Goal: Transaction & Acquisition: Purchase product/service

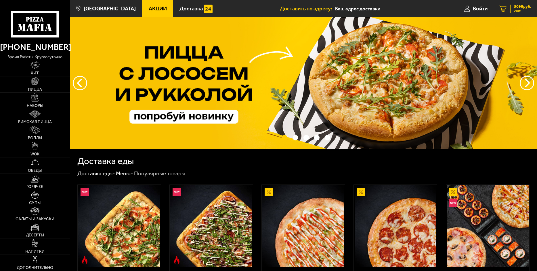
click at [522, 7] on span "5098 руб." at bounding box center [522, 7] width 17 height 4
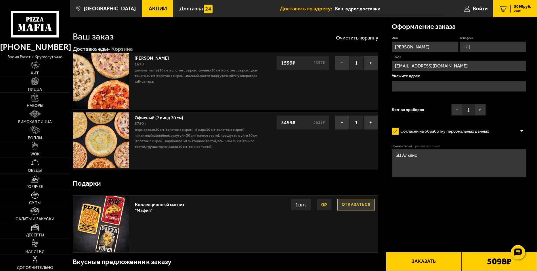
click at [502, 45] on input "Телефон" at bounding box center [493, 46] width 66 height 11
click at [499, 49] on input "Телефон" at bounding box center [493, 46] width 66 height 11
click at [481, 48] on input "Телефон" at bounding box center [493, 46] width 66 height 11
type input "[PHONE_NUMBER]"
click at [427, 85] on input "text" at bounding box center [459, 86] width 134 height 11
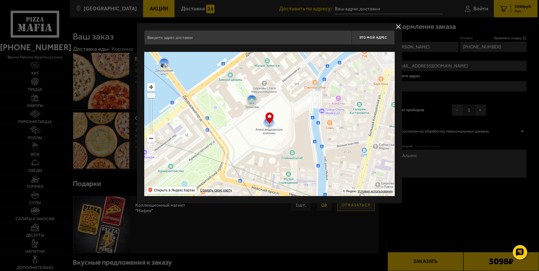
click at [176, 34] on input "text" at bounding box center [247, 37] width 207 height 14
drag, startPoint x: 211, startPoint y: 38, endPoint x: 201, endPoint y: 39, distance: 10.4
click at [201, 39] on input "Фучика 4К БЦ [STREET_ADDRESS]" at bounding box center [247, 37] width 207 height 14
click at [279, 39] on input "Фучика 4К БЦ [STREET_ADDRESS]" at bounding box center [247, 37] width 207 height 14
drag, startPoint x: 205, startPoint y: 40, endPoint x: 167, endPoint y: 40, distance: 38.0
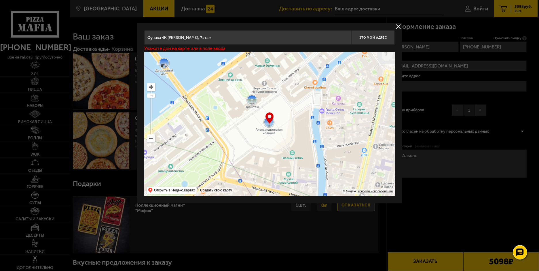
click at [167, 40] on input "Фучика 4К [PERSON_NAME], 7этаж" at bounding box center [247, 37] width 207 height 14
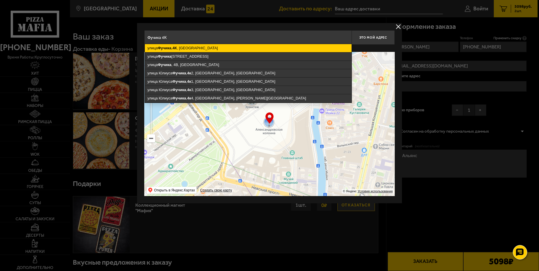
click at [200, 50] on ymaps "[STREET_ADDRESS]" at bounding box center [248, 48] width 207 height 8
type input "[STREET_ADDRESS]"
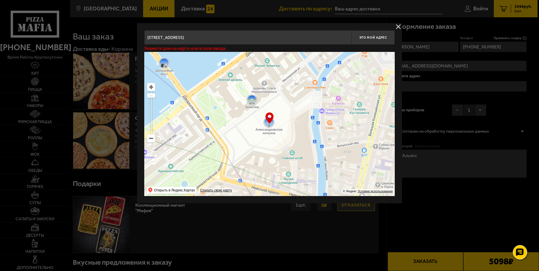
type input "[STREET_ADDRESS]"
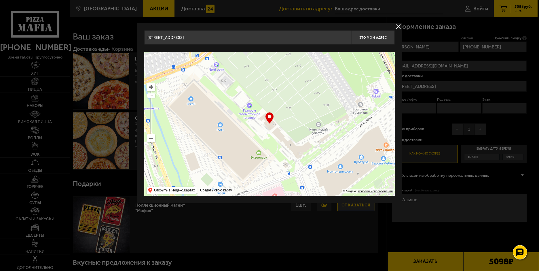
click at [270, 119] on div "… © Яндекс Условия использования Открыть в Яндекс.Картах Создать свою карту" at bounding box center [269, 124] width 250 height 144
click at [364, 36] on span "Это мой адрес" at bounding box center [373, 38] width 28 height 4
type input "[STREET_ADDRESS]"
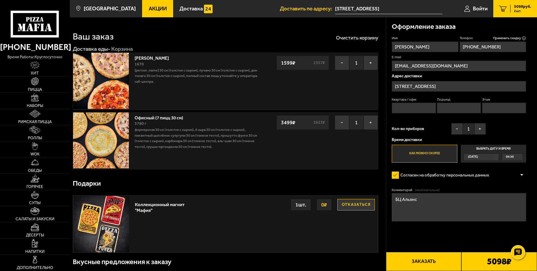
click at [486, 108] on input "Этаж" at bounding box center [504, 107] width 44 height 11
type input "7"
click at [509, 129] on div "Имя [PERSON_NAME] Телефон Применить скидку Вы будете зарегистрированы автоматич…" at bounding box center [459, 99] width 134 height 126
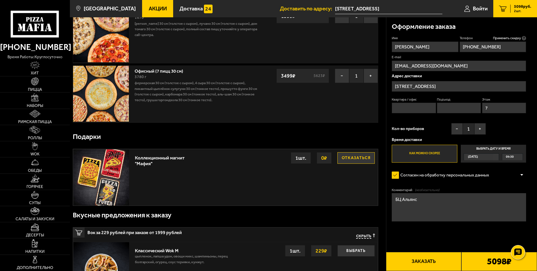
scroll to position [58, 0]
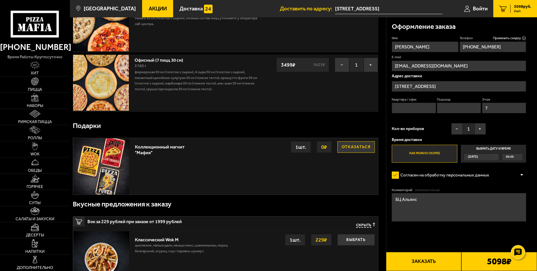
click at [492, 157] on div "[DATE]" at bounding box center [478, 156] width 29 height 6
click at [0, 0] on input "Выбрать дату и время [DATE] 09:30" at bounding box center [0, 0] width 0 height 0
click at [500, 147] on label "Выбрать дату и время [DATE] 09:30" at bounding box center [494, 154] width 66 height 18
click at [521, 157] on div "09:30" at bounding box center [513, 156] width 20 height 6
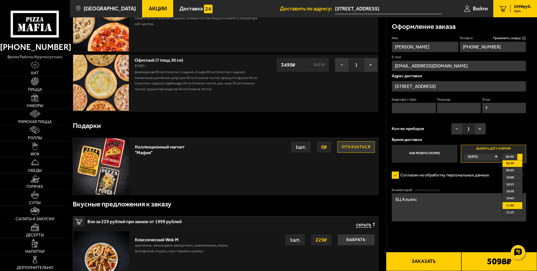
scroll to position [29, 0]
click at [515, 191] on li "11:30" at bounding box center [513, 190] width 20 height 7
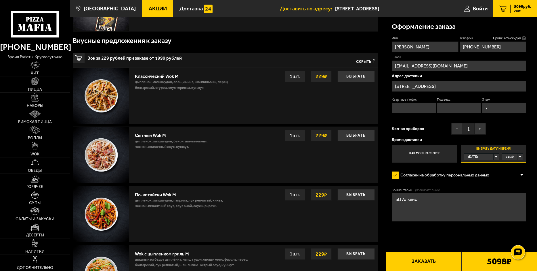
scroll to position [230, 0]
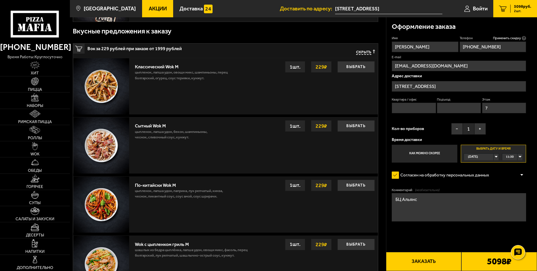
click at [436, 260] on button "Заказать" at bounding box center [424, 261] width 76 height 19
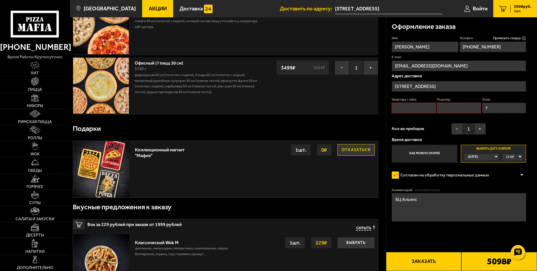
scroll to position [49, 0]
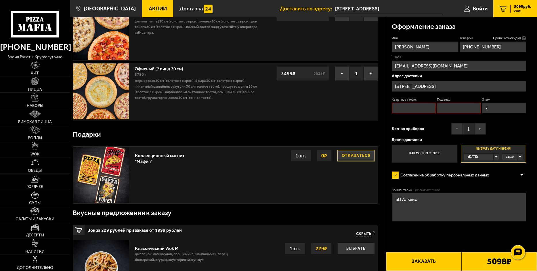
click at [422, 107] on input "Квартира / офис" at bounding box center [414, 107] width 44 height 11
type input "710"
click at [436, 130] on div "Кол-во приборов − 1 +" at bounding box center [439, 130] width 94 height 14
click at [465, 118] on div "Имя [PERSON_NAME] Телефон Применить скидку Вы будете зарегистрированы автоматич…" at bounding box center [459, 99] width 134 height 126
click at [465, 110] on input "Подъезд" at bounding box center [459, 107] width 44 height 11
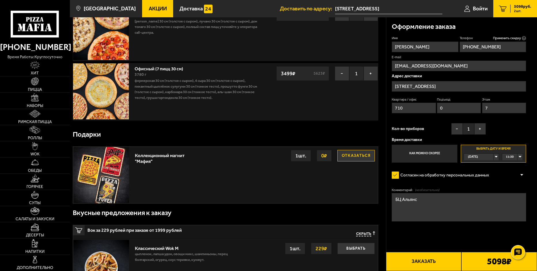
type input "0"
click at [447, 126] on div "Кол-во приборов − 1 +" at bounding box center [439, 130] width 94 height 14
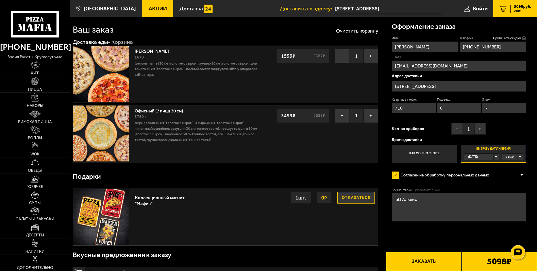
scroll to position [0, 0]
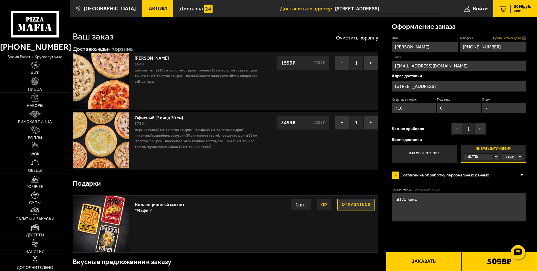
click at [519, 38] on span "Применить скидку" at bounding box center [507, 38] width 28 height 5
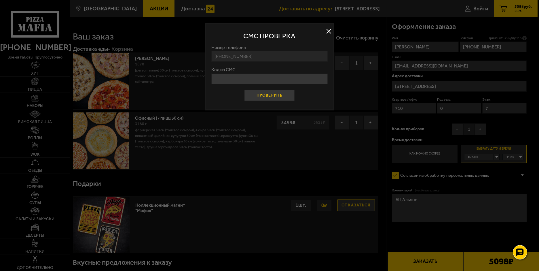
click at [280, 94] on button "Проверить" at bounding box center [269, 95] width 51 height 11
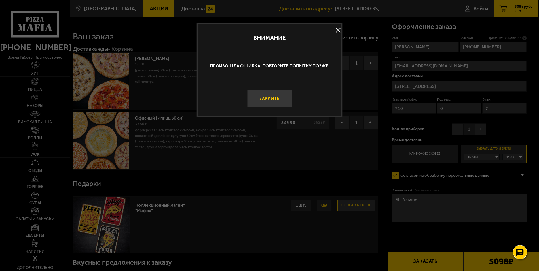
click at [279, 97] on button "Закрыть" at bounding box center [269, 98] width 45 height 17
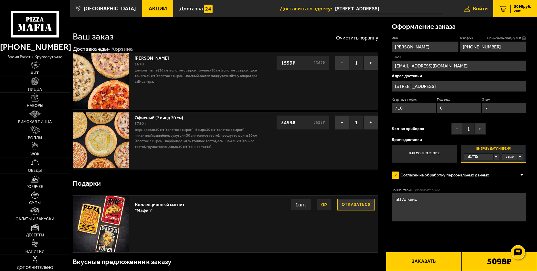
click at [478, 8] on span "Войти" at bounding box center [480, 8] width 15 height 5
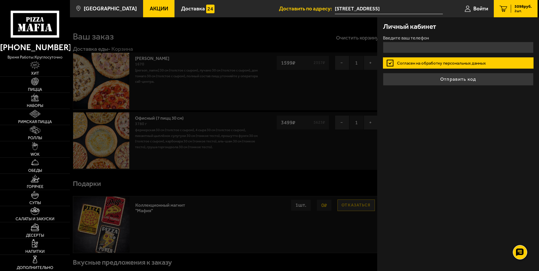
click at [493, 111] on div "Личный кабинет Введите ваш телефон [PERSON_NAME] на обработку персональных данн…" at bounding box center [458, 143] width 162 height 253
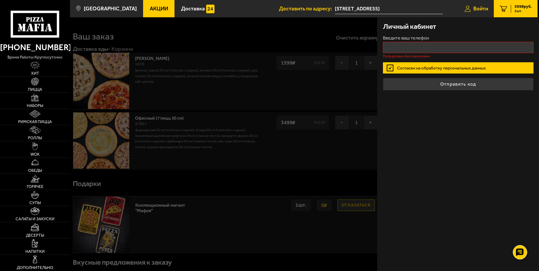
click at [480, 7] on span "Войти" at bounding box center [480, 8] width 15 height 5
click at [416, 41] on div "Введите ваш телефон Поле должно быть заполнено" at bounding box center [458, 47] width 151 height 22
click at [415, 44] on input "+7 ( ) - -" at bounding box center [458, 47] width 151 height 11
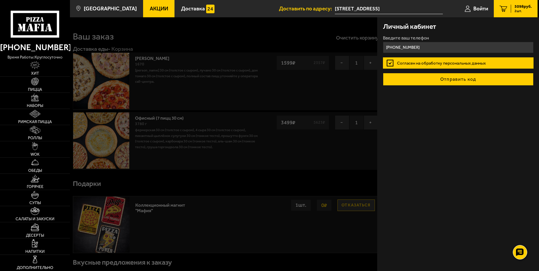
type input "[PHONE_NUMBER]"
click at [450, 77] on button "Отправить код" at bounding box center [458, 79] width 151 height 13
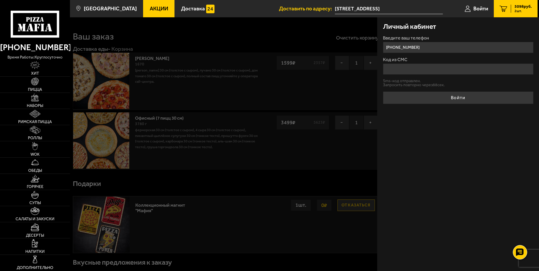
click at [418, 67] on input "Код из СМС" at bounding box center [458, 68] width 151 height 11
click at [393, 69] on input "28293" at bounding box center [458, 68] width 151 height 11
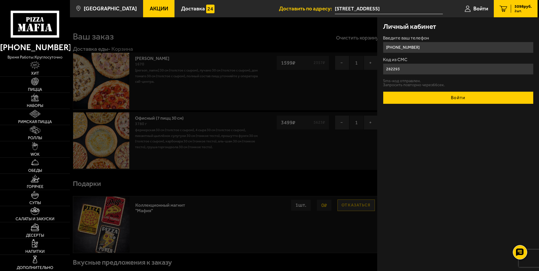
type input "282293"
click at [484, 99] on button "Войти" at bounding box center [458, 97] width 151 height 13
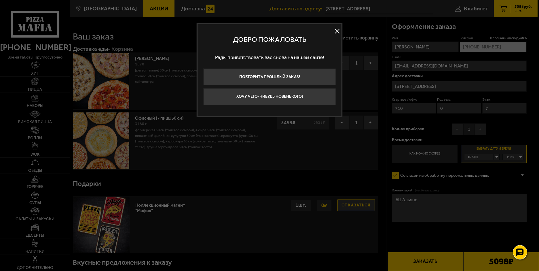
click at [336, 30] on button at bounding box center [337, 31] width 9 height 9
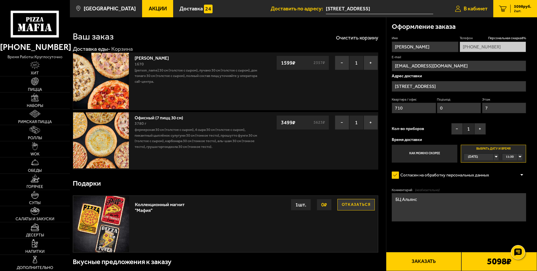
click at [464, 9] on span "В кабинет" at bounding box center [476, 8] width 24 height 5
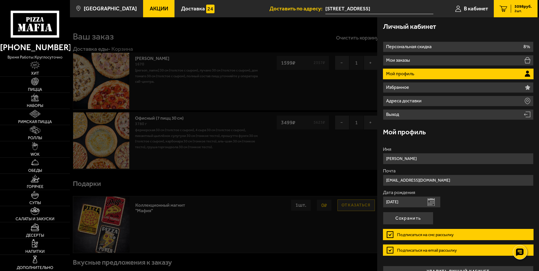
click at [390, 231] on label "Подписаться на смс рассылку" at bounding box center [458, 234] width 151 height 11
click at [0, 0] on input "Подписаться на смс рассылку" at bounding box center [0, 0] width 0 height 0
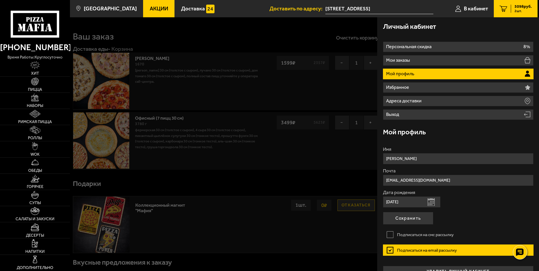
click at [389, 245] on label "Подписаться на email рассылку" at bounding box center [458, 249] width 151 height 11
click at [0, 0] on input "Подписаться на email рассылку" at bounding box center [0, 0] width 0 height 0
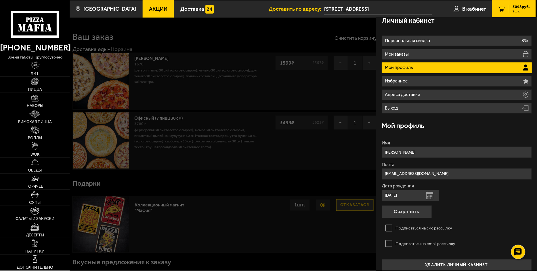
scroll to position [12, 0]
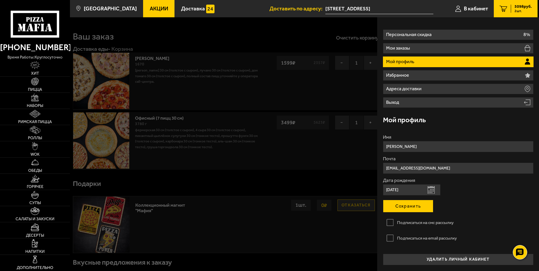
click at [402, 207] on button "Сохранить" at bounding box center [408, 205] width 50 height 13
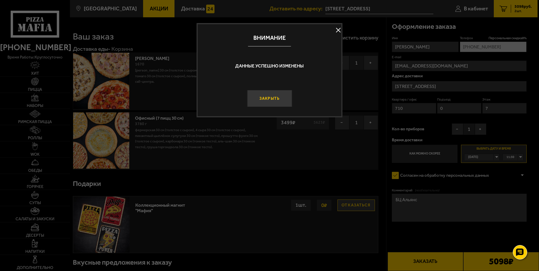
click at [269, 106] on button "Закрыть" at bounding box center [269, 98] width 45 height 17
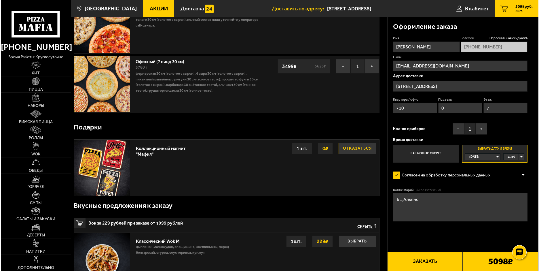
scroll to position [58, 0]
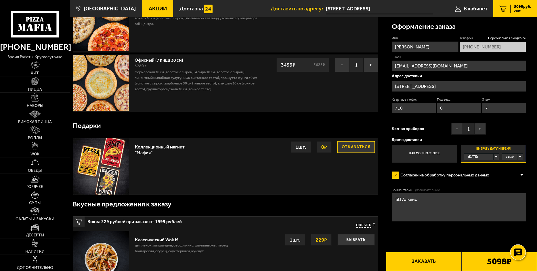
click at [524, 254] on div at bounding box center [518, 252] width 16 height 16
click at [453, 244] on form "Имя [PERSON_NAME] скидка 8 % [PHONE_NUMBER] E-mail [EMAIL_ADDRESS][DOMAIN_NAME]…" at bounding box center [459, 145] width 134 height 218
click at [480, 177] on label "Согласен на обработку персональных данных" at bounding box center [443, 174] width 103 height 11
click at [0, 0] on input "Согласен на обработку персональных данных" at bounding box center [0, 0] width 0 height 0
click at [474, 9] on span "В кабинет" at bounding box center [476, 8] width 24 height 5
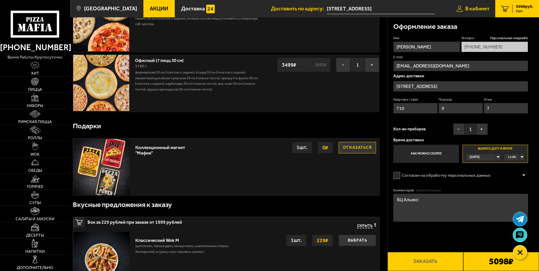
type input "[PHONE_NUMBER]"
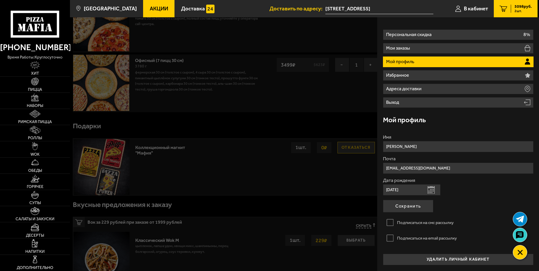
scroll to position [0, 0]
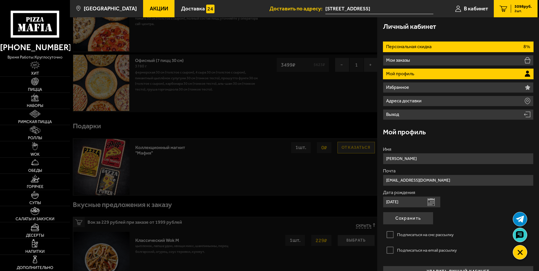
click at [469, 45] on li "Персональная скидка 8%" at bounding box center [458, 46] width 151 height 11
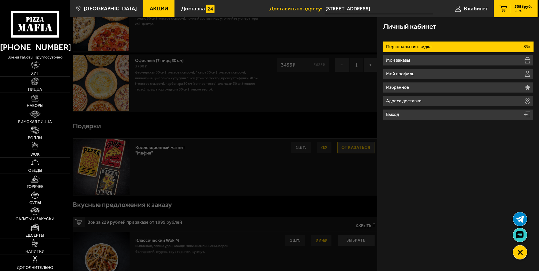
click at [484, 45] on li "Персональная скидка 8%" at bounding box center [458, 46] width 151 height 11
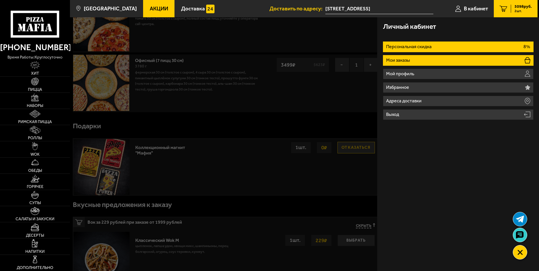
click at [451, 59] on li "Мои заказы" at bounding box center [458, 60] width 151 height 11
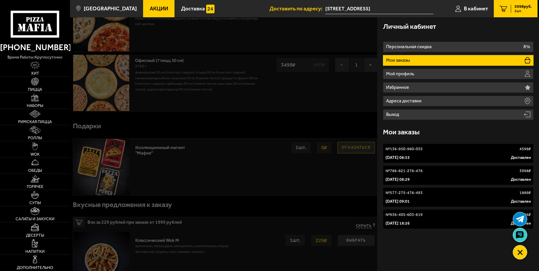
click at [460, 149] on div "№ 136-950-960-035 4598 ₽" at bounding box center [457, 149] width 145 height 6
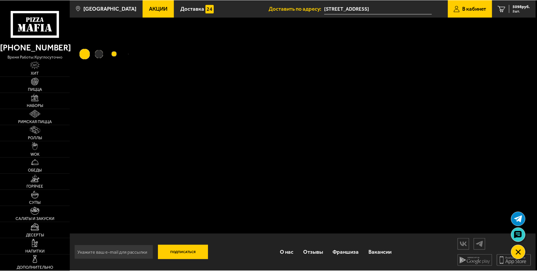
scroll to position [0, 0]
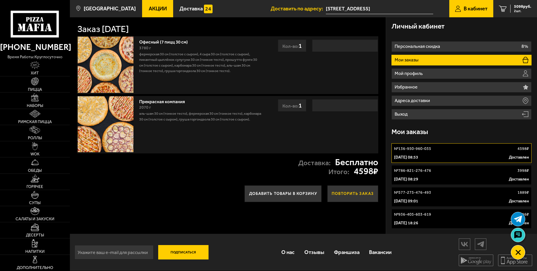
click at [346, 194] on button "Повторить заказ" at bounding box center [353, 193] width 51 height 17
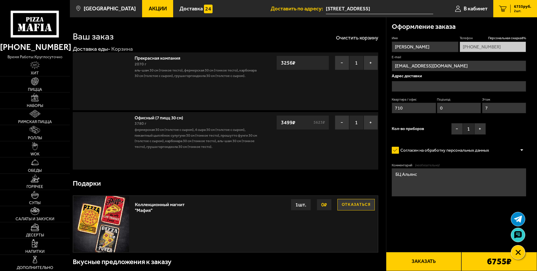
type input "[STREET_ADDRESS]"
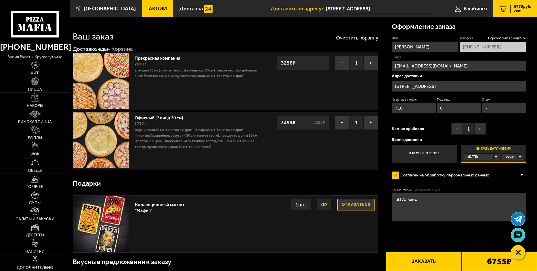
click at [517, 9] on span "2 шт." at bounding box center [522, 10] width 17 height 3
click at [515, 7] on span "6755 руб." at bounding box center [522, 7] width 17 height 4
click at [506, 9] on icon "2" at bounding box center [503, 8] width 8 height 6
click at [515, 9] on span "2 шт." at bounding box center [522, 10] width 17 height 3
click at [518, 12] on span "2 шт." at bounding box center [522, 10] width 17 height 3
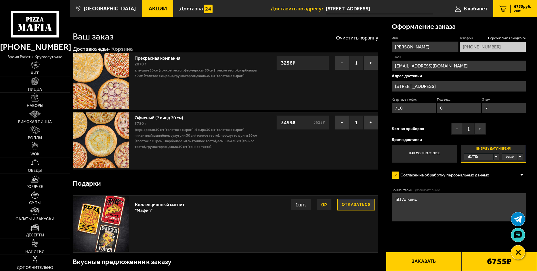
click at [520, 12] on span "2 шт." at bounding box center [522, 10] width 17 height 3
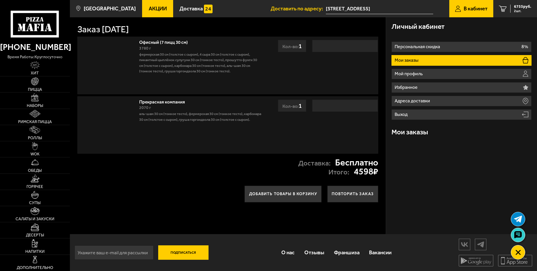
scroll to position [0, 0]
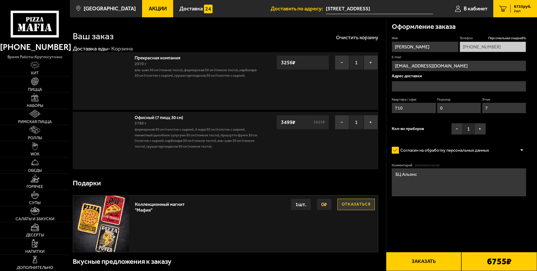
type input "[STREET_ADDRESS]"
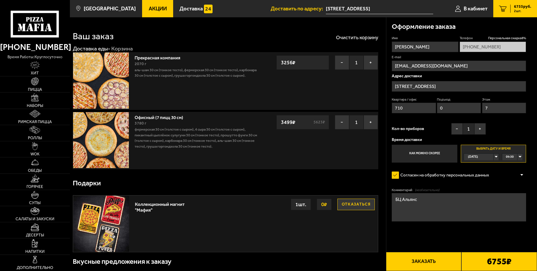
click at [505, 11] on icon "2" at bounding box center [503, 8] width 8 height 6
click at [347, 62] on button "−" at bounding box center [342, 63] width 14 height 14
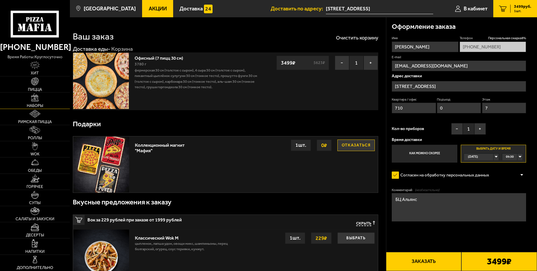
click at [37, 100] on img at bounding box center [35, 97] width 8 height 8
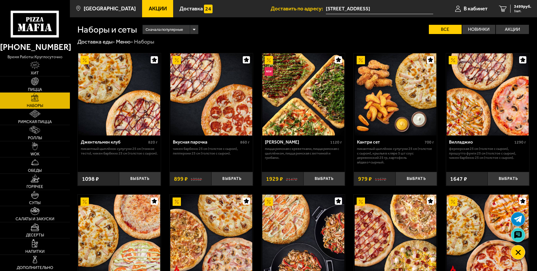
click at [189, 28] on div "Сначала популярные" at bounding box center [170, 29] width 55 height 9
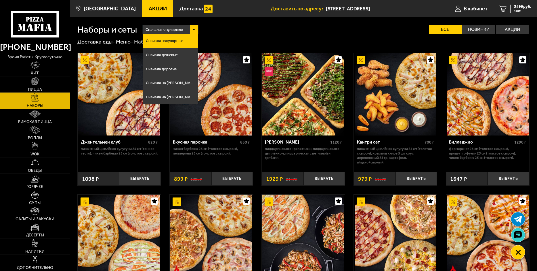
click at [189, 28] on div "Сначала популярные" at bounding box center [170, 29] width 55 height 9
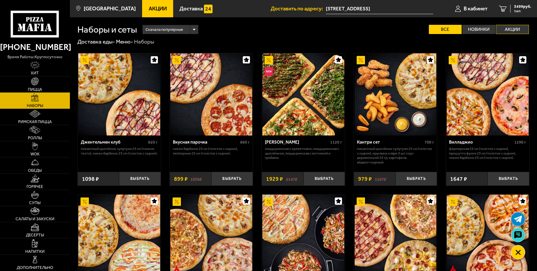
click at [507, 25] on label "Акции" at bounding box center [512, 29] width 33 height 9
click at [0, 0] on input "Акции" at bounding box center [0, 0] width 0 height 0
click at [511, 28] on label "Акции" at bounding box center [512, 29] width 33 height 9
click at [0, 0] on input "Акции" at bounding box center [0, 0] width 0 height 0
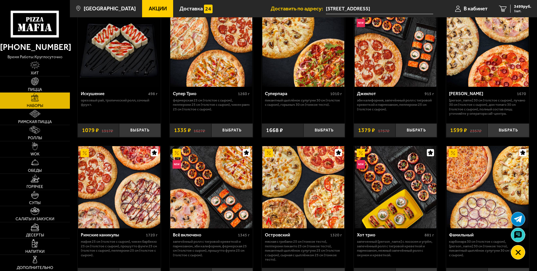
scroll to position [288, 0]
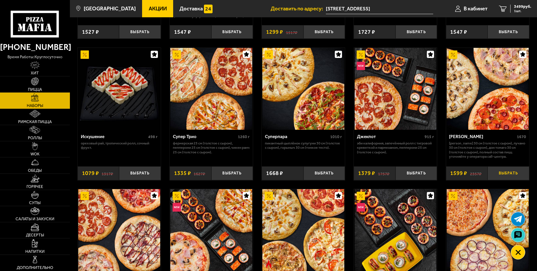
click at [514, 175] on button "Выбрать" at bounding box center [509, 173] width 42 height 14
click at [528, 8] on span "5098 руб." at bounding box center [522, 7] width 17 height 4
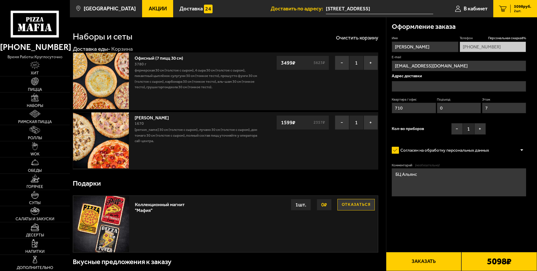
type input "[STREET_ADDRESS]"
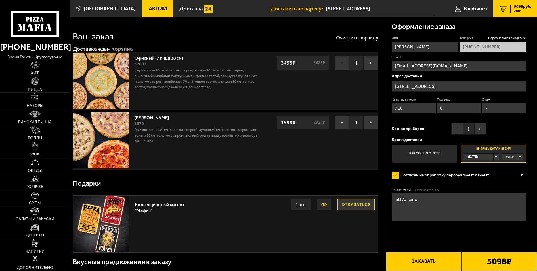
click at [521, 157] on div "09:30" at bounding box center [513, 156] width 20 height 6
click at [512, 163] on span "11:30" at bounding box center [511, 161] width 8 height 6
click at [521, 158] on div "11:30" at bounding box center [513, 156] width 20 height 6
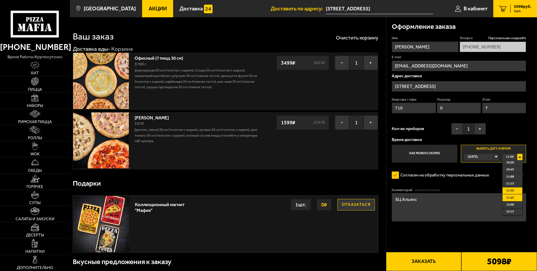
click at [514, 197] on li "11:45" at bounding box center [513, 197] width 20 height 7
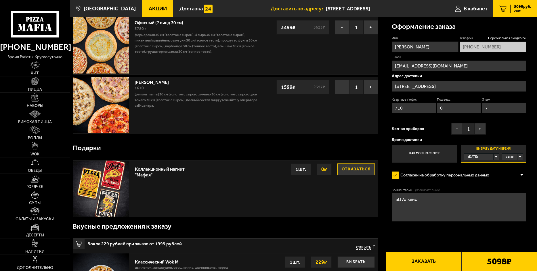
scroll to position [58, 0]
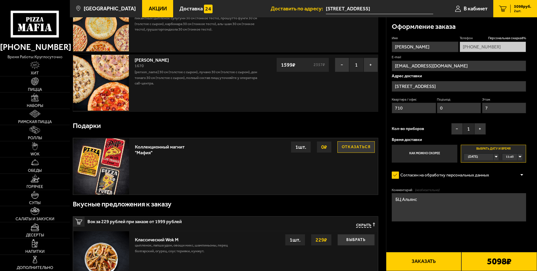
click at [420, 263] on button "Заказать" at bounding box center [424, 261] width 76 height 19
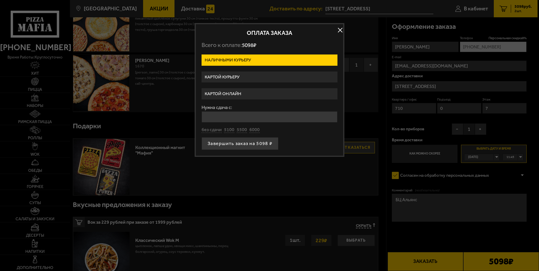
click at [237, 78] on label "Картой курьеру" at bounding box center [270, 76] width 136 height 11
click at [0, 0] on input "Картой курьеру" at bounding box center [0, 0] width 0 height 0
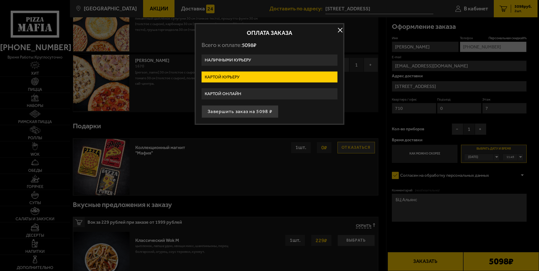
click at [340, 27] on button "button" at bounding box center [340, 30] width 9 height 9
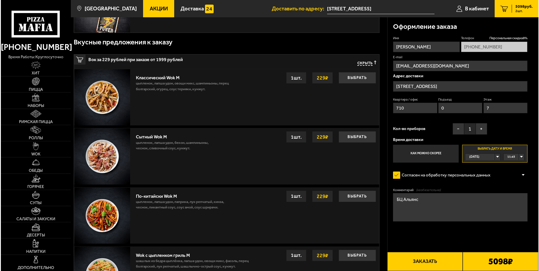
scroll to position [187, 0]
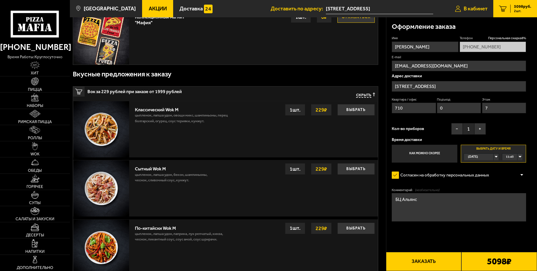
click at [470, 2] on link "В кабинет" at bounding box center [472, 8] width 44 height 17
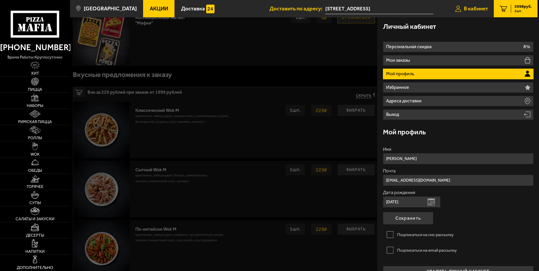
type input "[PHONE_NUMBER]"
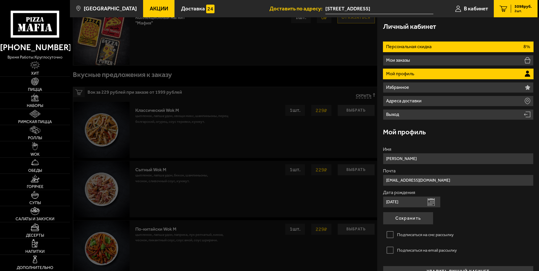
click at [509, 50] on li "Персональная скидка 8%" at bounding box center [458, 46] width 151 height 11
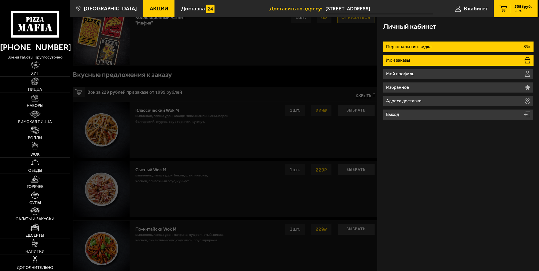
click at [498, 59] on li "Мои заказы" at bounding box center [458, 60] width 151 height 11
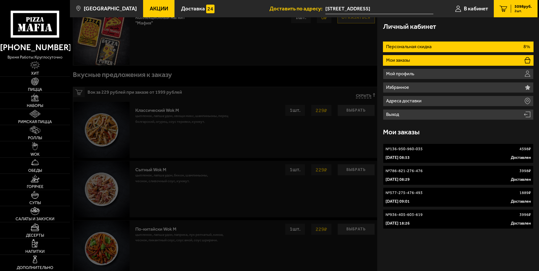
click at [469, 48] on li "Персональная скидка 8%" at bounding box center [458, 46] width 151 height 11
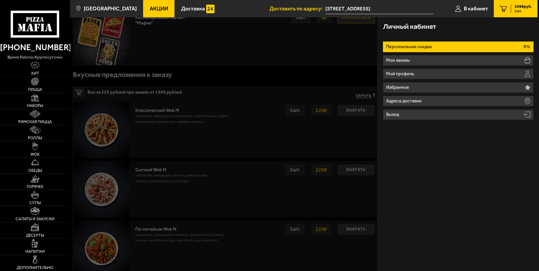
click at [510, 13] on link "2 5098 руб. 2 шт." at bounding box center [516, 8] width 44 height 17
click at [517, 10] on span "2 шт." at bounding box center [522, 10] width 17 height 3
click at [510, 6] on link "2 5098 руб. 2 шт." at bounding box center [516, 8] width 44 height 17
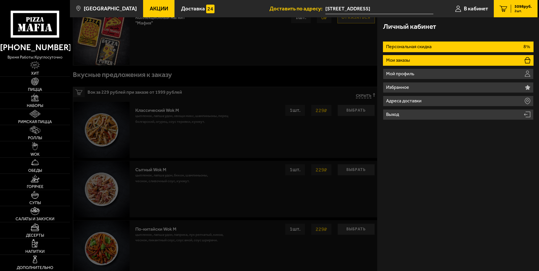
click at [433, 60] on li "Мои заказы" at bounding box center [458, 60] width 151 height 11
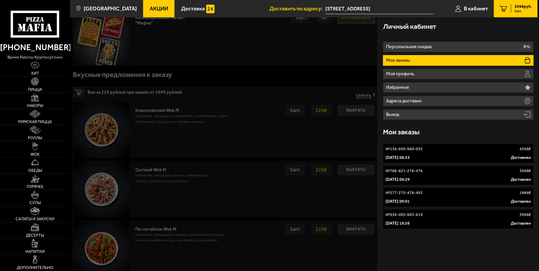
click at [527, 4] on link "2 5098 руб. 2 шт." at bounding box center [516, 8] width 44 height 17
click at [484, 12] on link "В кабинет" at bounding box center [471, 8] width 44 height 17
click at [36, 18] on use at bounding box center [34, 19] width 3 height 4
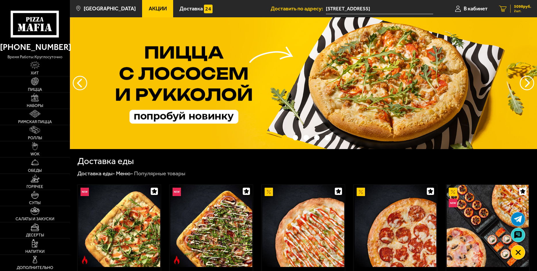
click at [523, 9] on span "2 шт." at bounding box center [522, 10] width 17 height 3
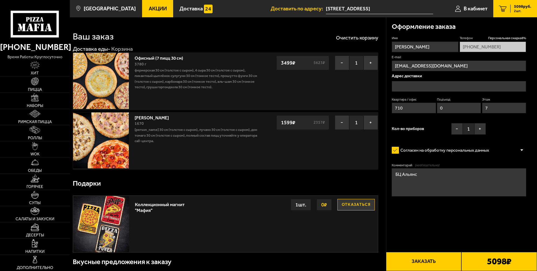
type input "[STREET_ADDRESS]"
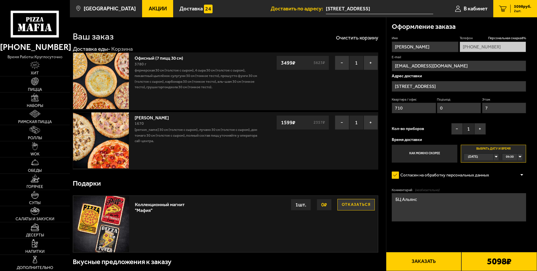
click at [520, 156] on div "09:30" at bounding box center [513, 156] width 20 height 6
click at [516, 171] on li "11:45" at bounding box center [513, 168] width 20 height 7
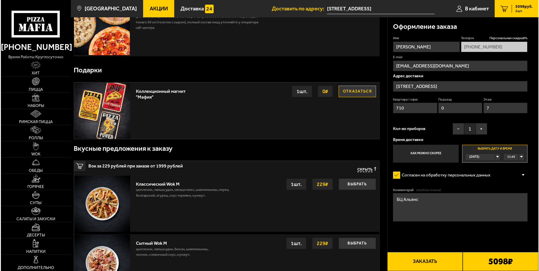
scroll to position [115, 0]
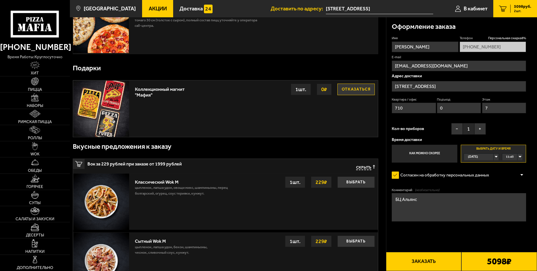
click at [438, 262] on button "Заказать" at bounding box center [424, 261] width 76 height 19
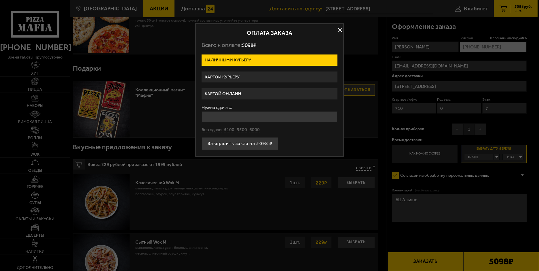
click at [244, 72] on label "Картой курьеру" at bounding box center [270, 76] width 136 height 11
click at [0, 0] on input "Картой курьеру" at bounding box center [0, 0] width 0 height 0
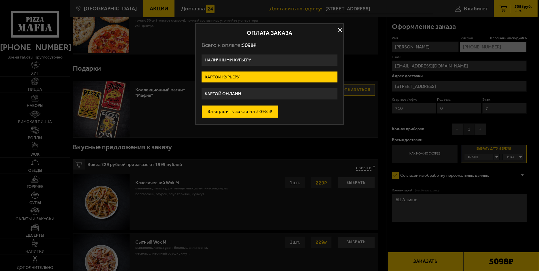
click at [241, 112] on button "Завершить заказ на 5098 ₽" at bounding box center [240, 111] width 77 height 13
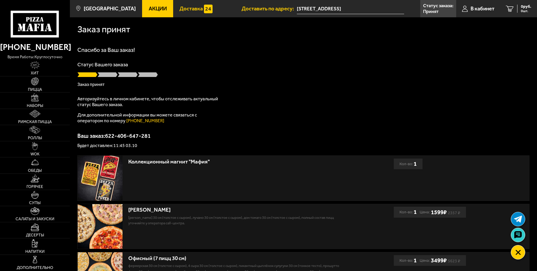
click at [183, 6] on span "Доставка" at bounding box center [191, 8] width 23 height 5
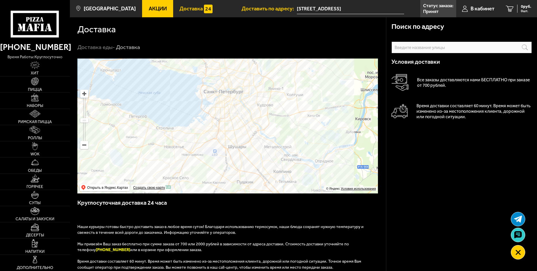
drag, startPoint x: 230, startPoint y: 117, endPoint x: 248, endPoint y: 81, distance: 40.7
click at [248, 81] on ymaps at bounding box center [227, 125] width 301 height 135
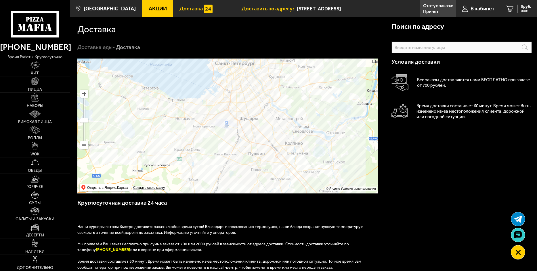
drag, startPoint x: 240, startPoint y: 69, endPoint x: 231, endPoint y: 89, distance: 22.1
click at [231, 89] on ymaps at bounding box center [227, 125] width 301 height 135
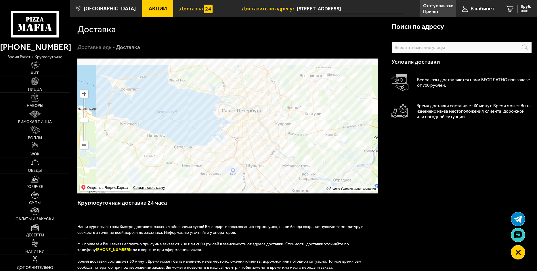
drag, startPoint x: 239, startPoint y: 69, endPoint x: 245, endPoint y: 116, distance: 47.1
click at [245, 116] on ymaps at bounding box center [227, 125] width 301 height 135
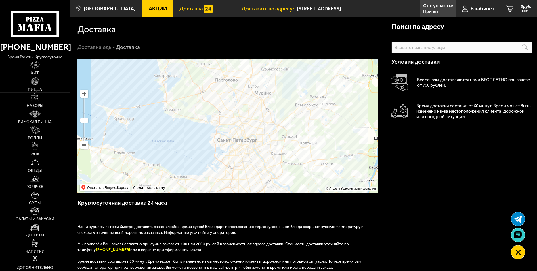
drag, startPoint x: 251, startPoint y: 89, endPoint x: 250, endPoint y: 100, distance: 11.5
click at [250, 100] on ymaps at bounding box center [227, 125] width 301 height 135
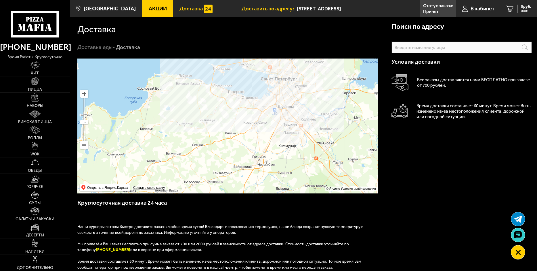
drag, startPoint x: 311, startPoint y: 119, endPoint x: 312, endPoint y: 115, distance: 3.8
click at [312, 115] on ymaps at bounding box center [227, 125] width 301 height 135
